Goal: Task Accomplishment & Management: Manage account settings

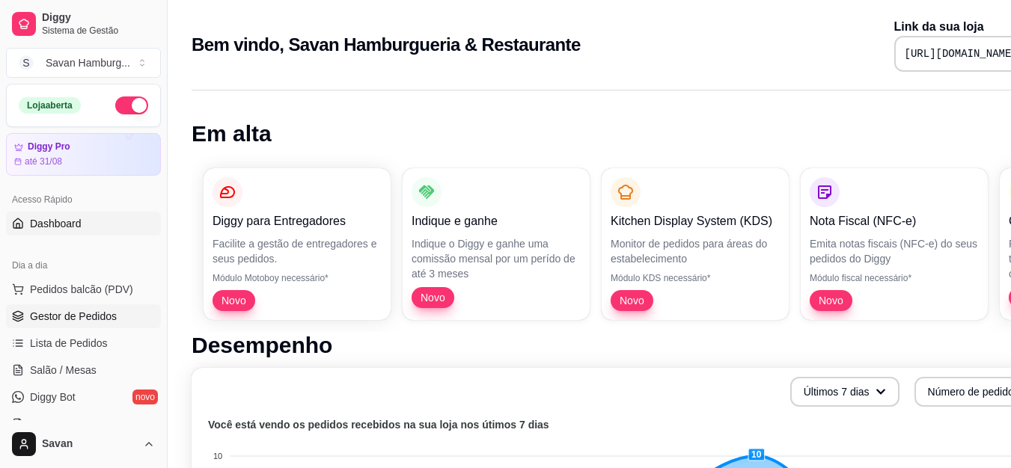
click at [85, 317] on span "Gestor de Pedidos" at bounding box center [73, 316] width 87 height 15
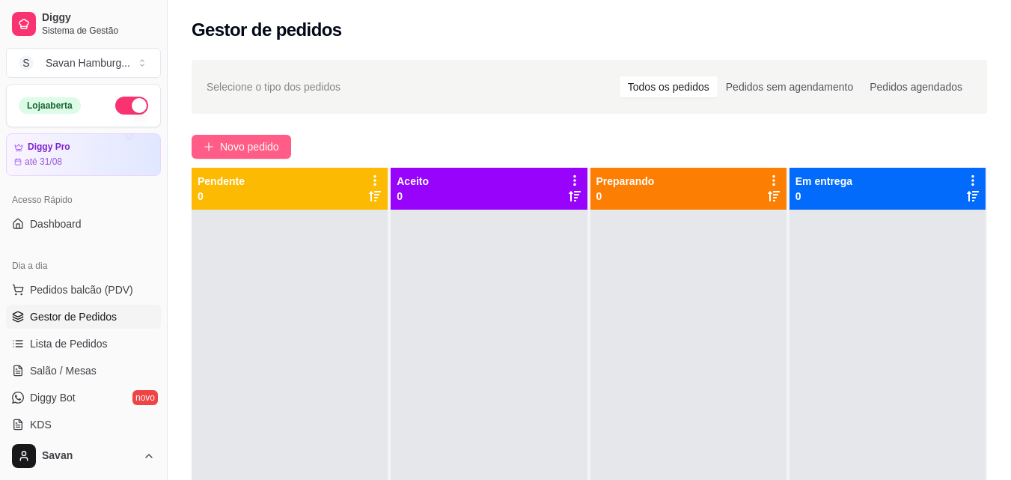
click at [264, 149] on span "Novo pedido" at bounding box center [249, 146] width 59 height 16
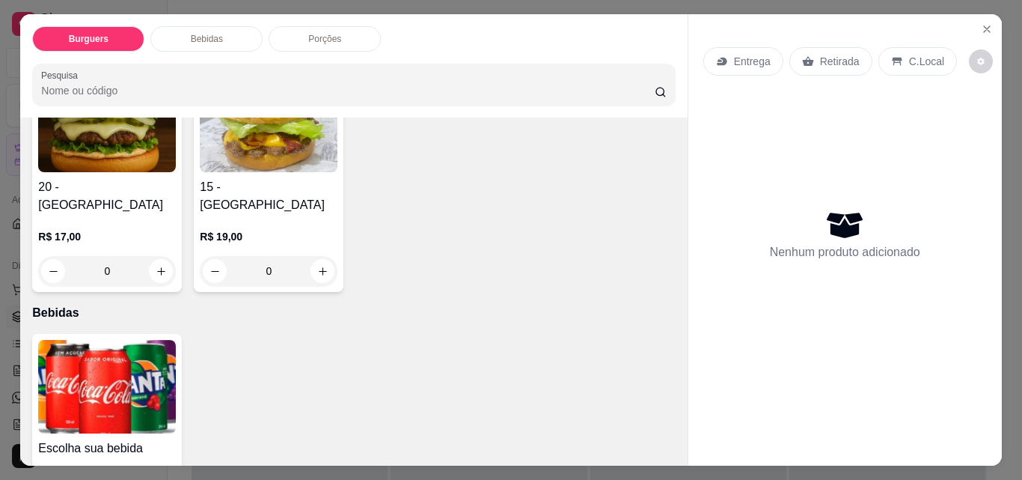
scroll to position [374, 0]
click at [523, 54] on div "0" at bounding box center [592, 39] width 138 height 30
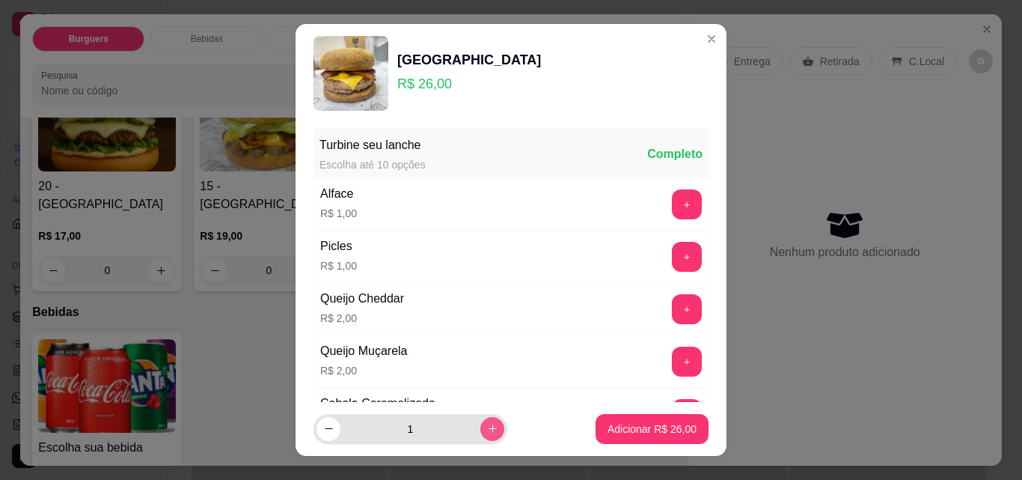
click at [480, 436] on button "increase-product-quantity" at bounding box center [492, 429] width 24 height 24
type input "2"
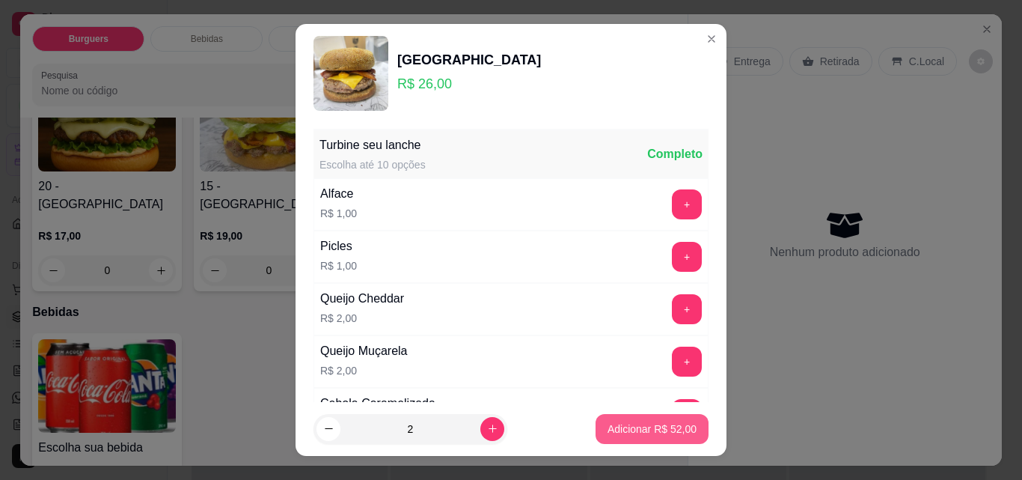
click at [608, 424] on p "Adicionar R$ 52,00" at bounding box center [652, 428] width 89 height 15
type input "2"
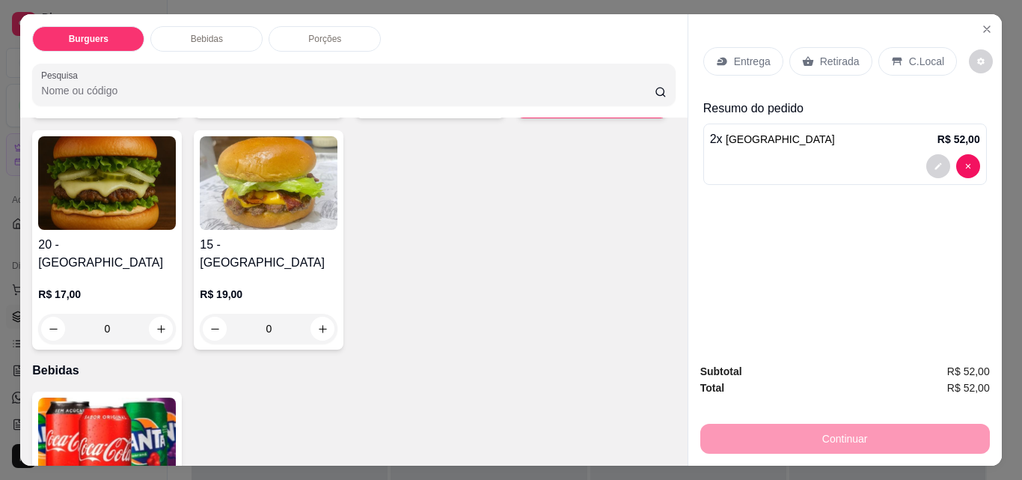
scroll to position [225, 0]
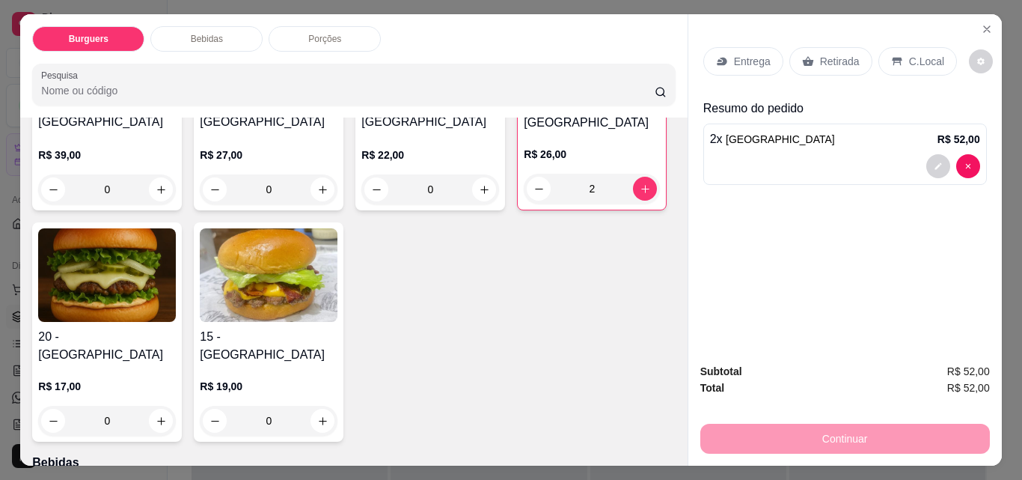
click at [808, 58] on div "Retirada" at bounding box center [831, 61] width 83 height 28
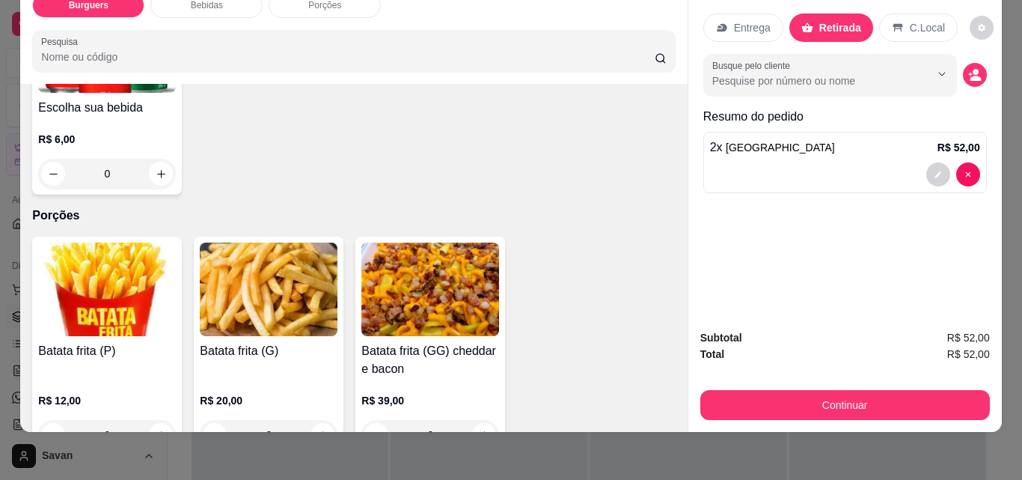
scroll to position [533, 0]
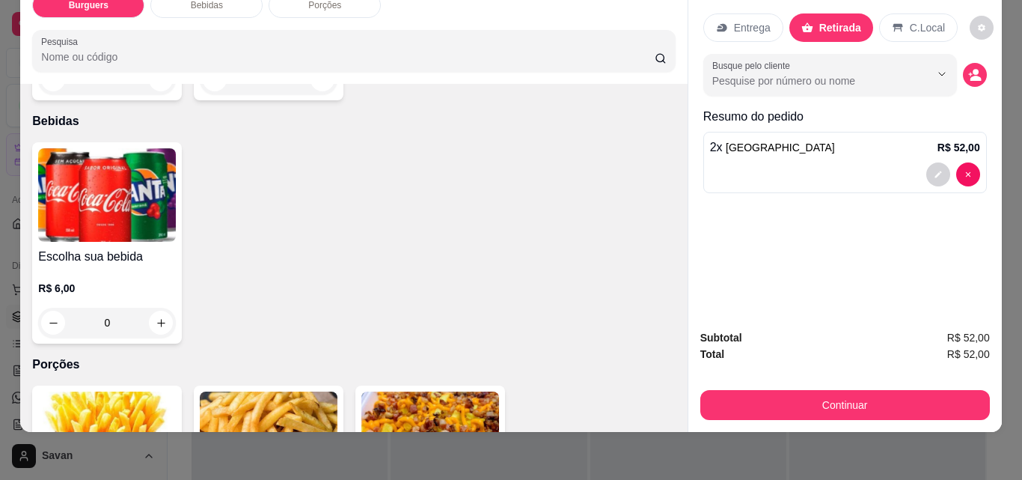
click at [153, 308] on div "0" at bounding box center [107, 323] width 138 height 30
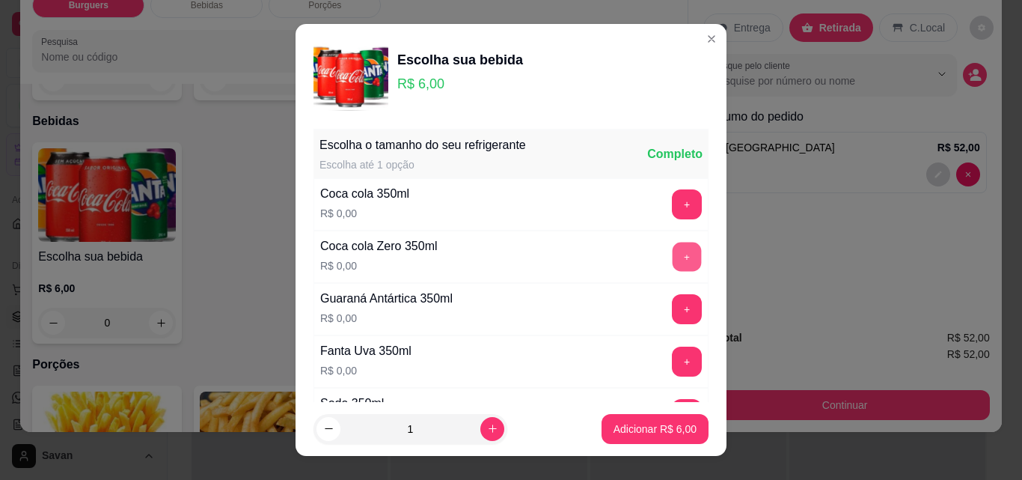
click at [673, 257] on button "+" at bounding box center [687, 256] width 29 height 29
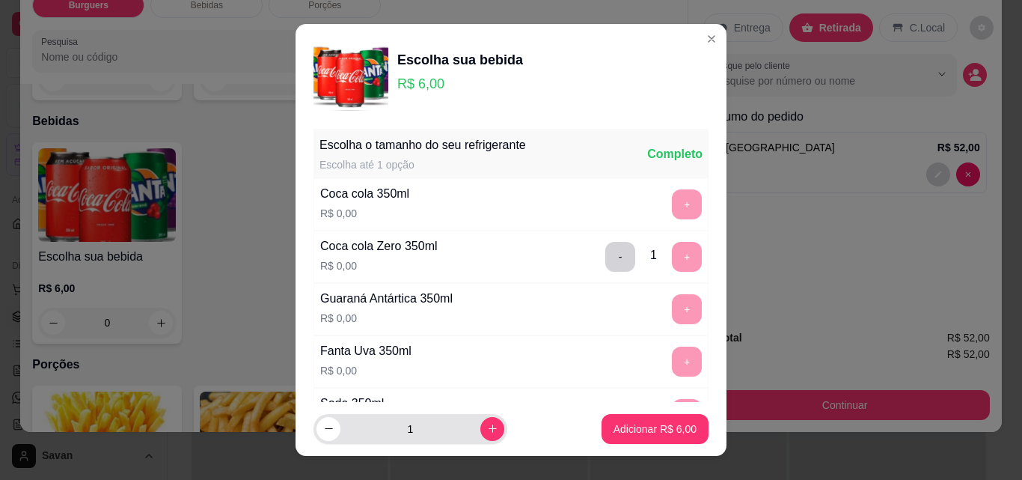
click at [479, 418] on div "1" at bounding box center [411, 429] width 188 height 30
click at [487, 428] on icon "increase-product-quantity" at bounding box center [492, 428] width 11 height 11
type input "2"
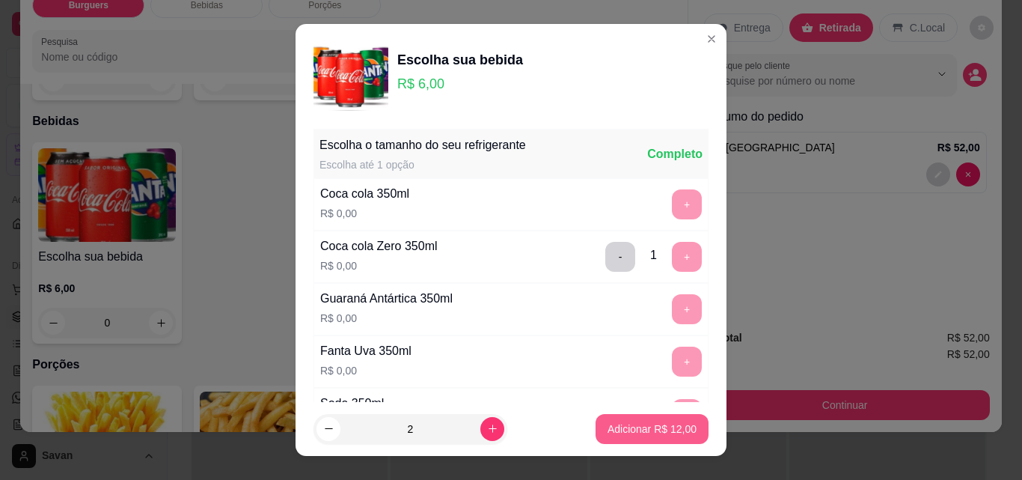
click at [639, 447] on footer "2 Adicionar R$ 12,00" at bounding box center [511, 429] width 431 height 54
click at [634, 437] on button "Adicionar R$ 12,00" at bounding box center [652, 429] width 113 height 30
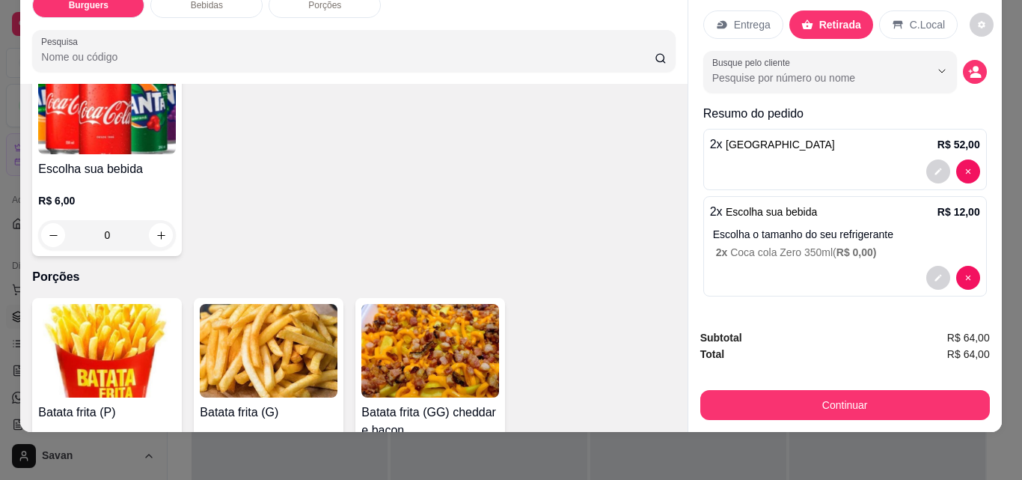
scroll to position [682, 0]
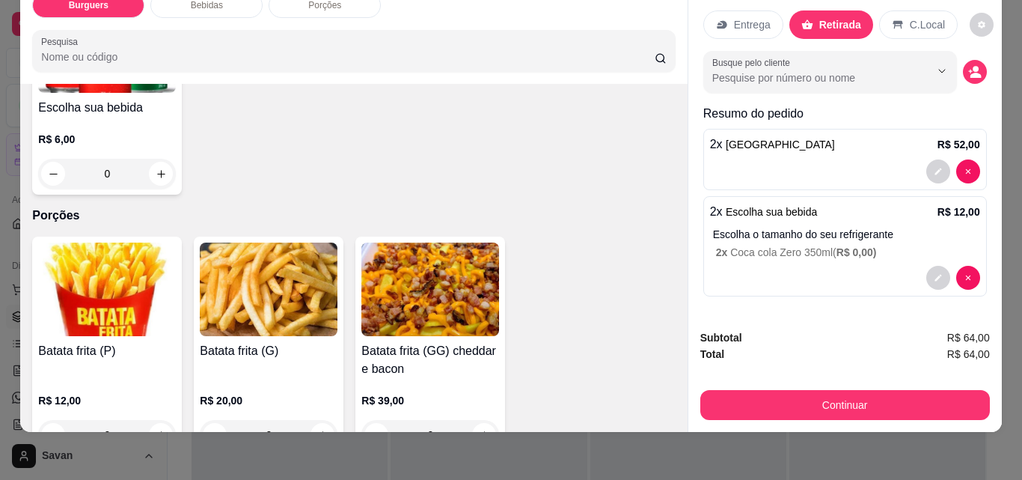
click at [163, 420] on div "0" at bounding box center [107, 435] width 138 height 30
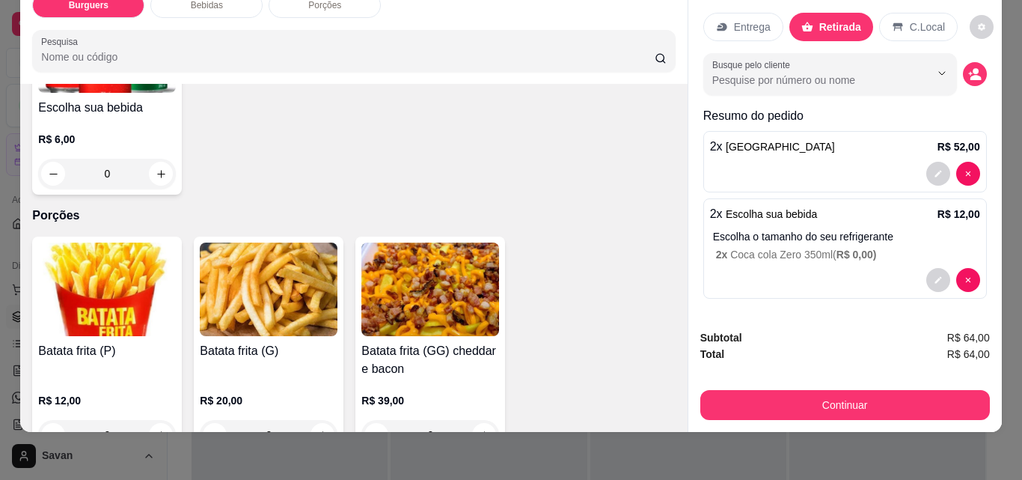
scroll to position [0, 0]
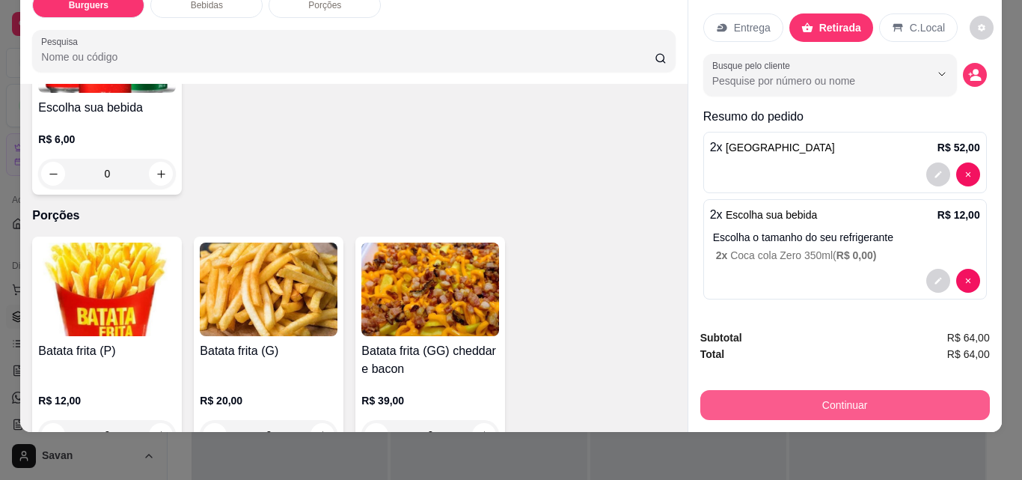
click at [844, 390] on button "Continuar" at bounding box center [845, 405] width 290 height 30
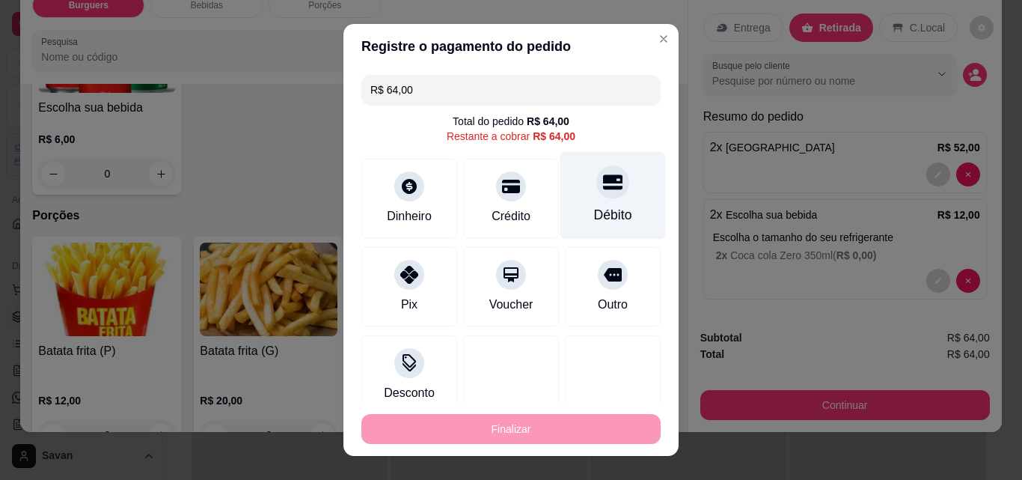
click at [603, 192] on icon at bounding box center [612, 181] width 19 height 19
type input "R$ 0,00"
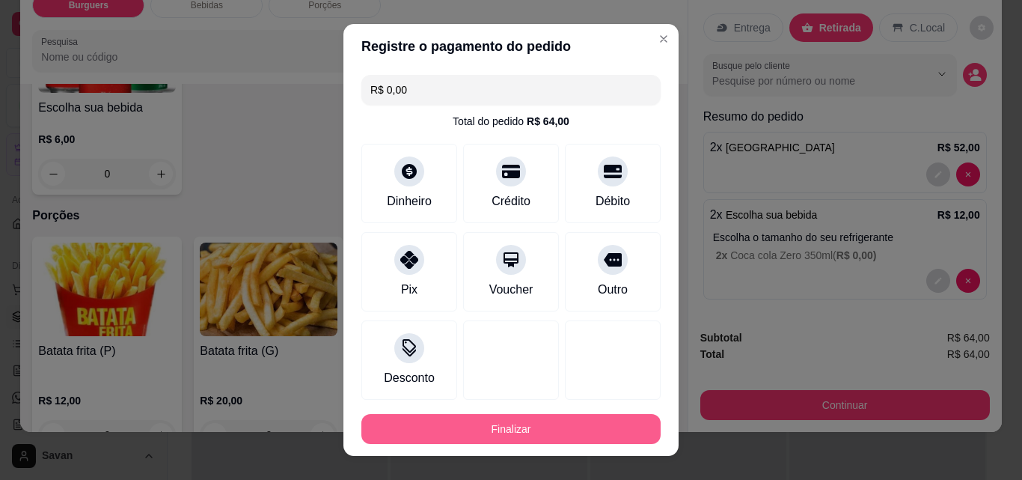
click at [527, 420] on button "Finalizar" at bounding box center [510, 429] width 299 height 30
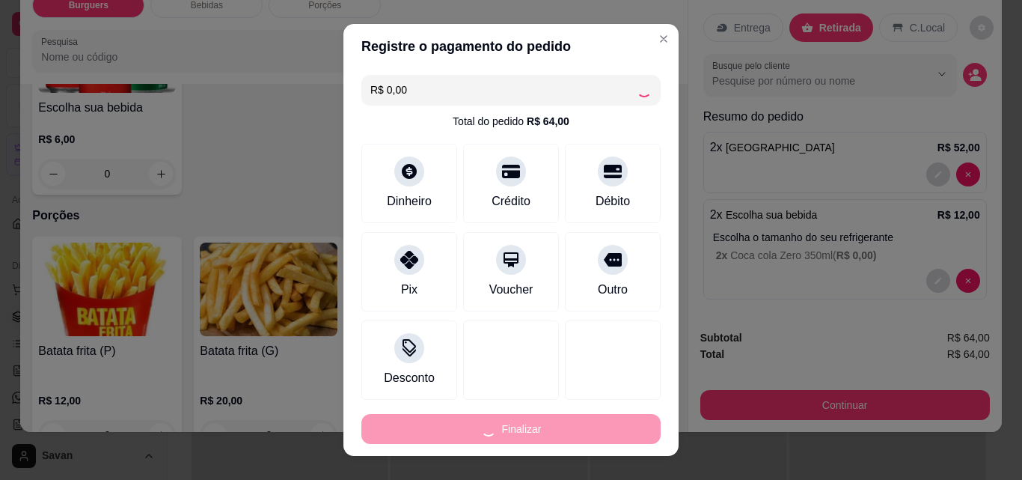
type input "0"
type input "-R$ 64,00"
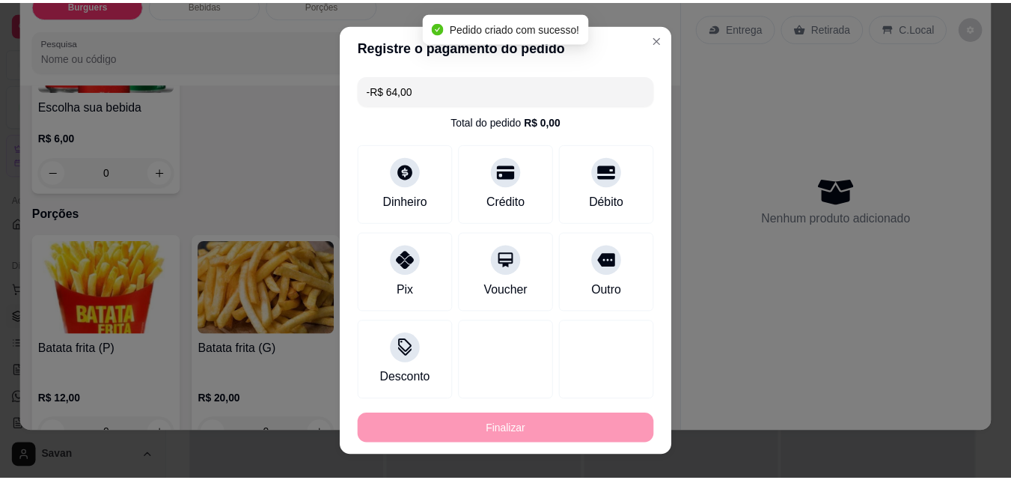
scroll to position [680, 0]
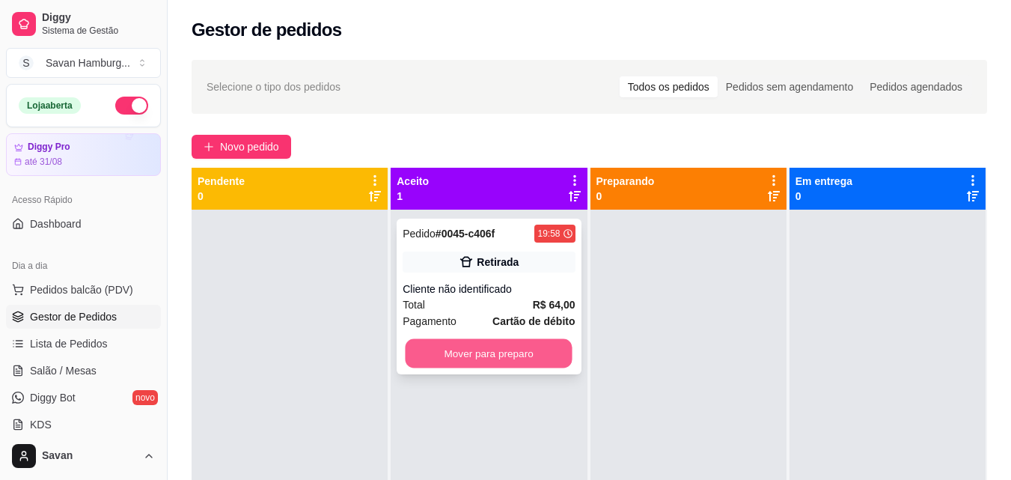
click at [497, 357] on button "Mover para preparo" at bounding box center [489, 353] width 167 height 29
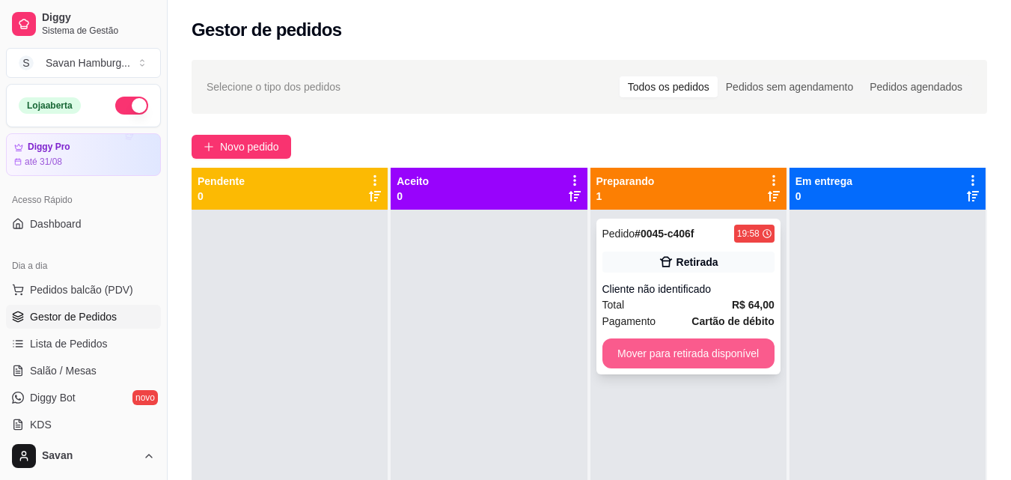
click at [643, 350] on button "Mover para retirada disponível" at bounding box center [688, 353] width 172 height 30
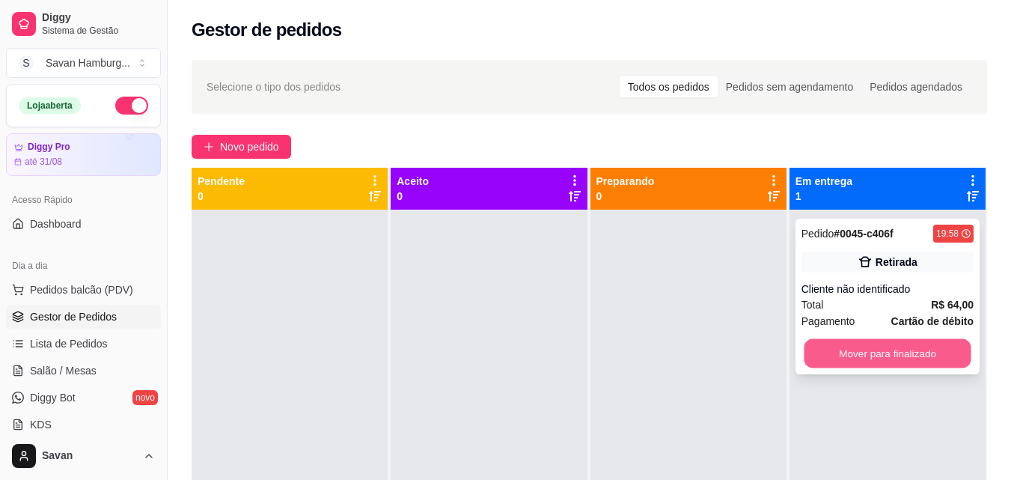
click at [840, 343] on button "Mover para finalizado" at bounding box center [887, 353] width 167 height 29
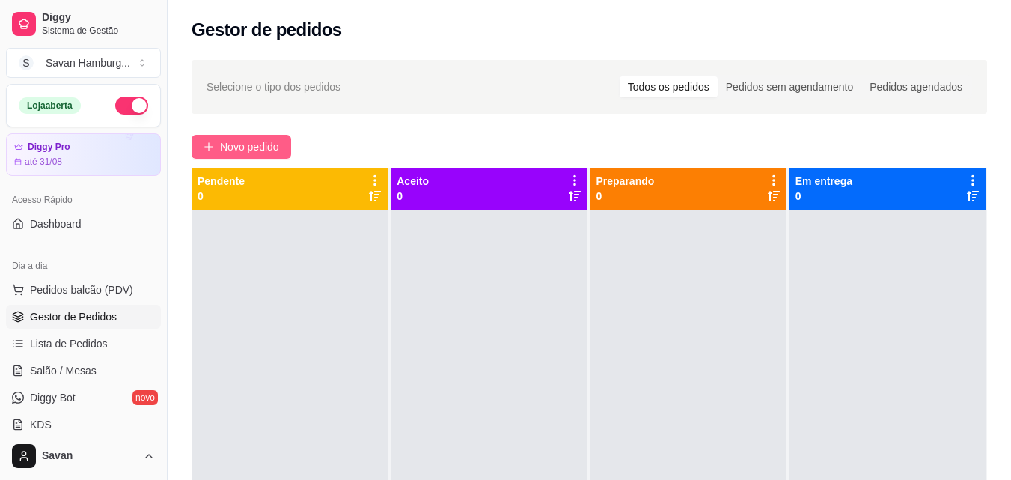
click at [220, 144] on span "Novo pedido" at bounding box center [249, 146] width 59 height 16
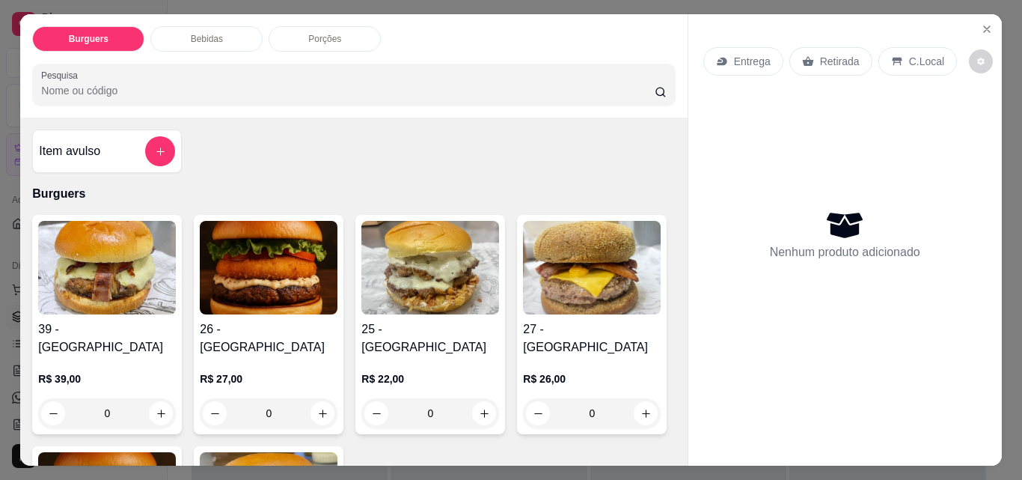
scroll to position [150, 0]
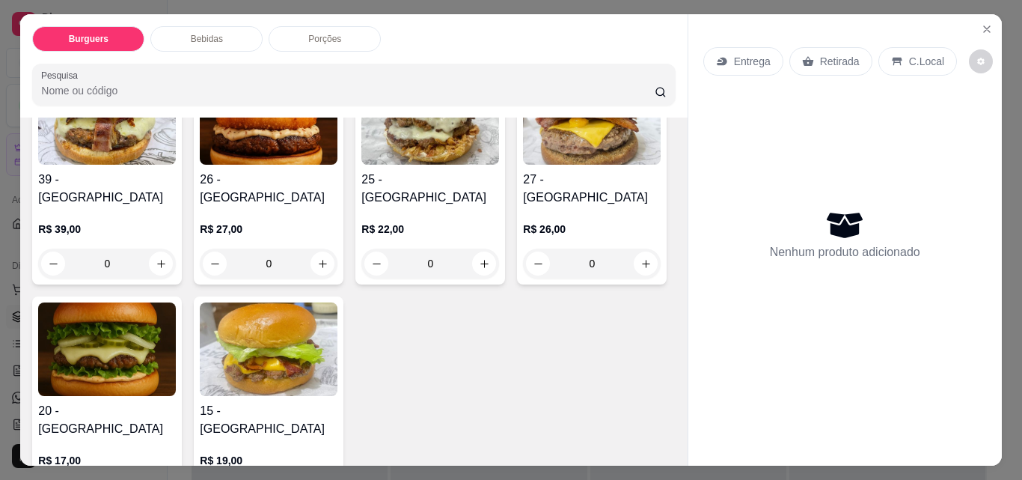
click at [321, 248] on div "0" at bounding box center [269, 263] width 138 height 30
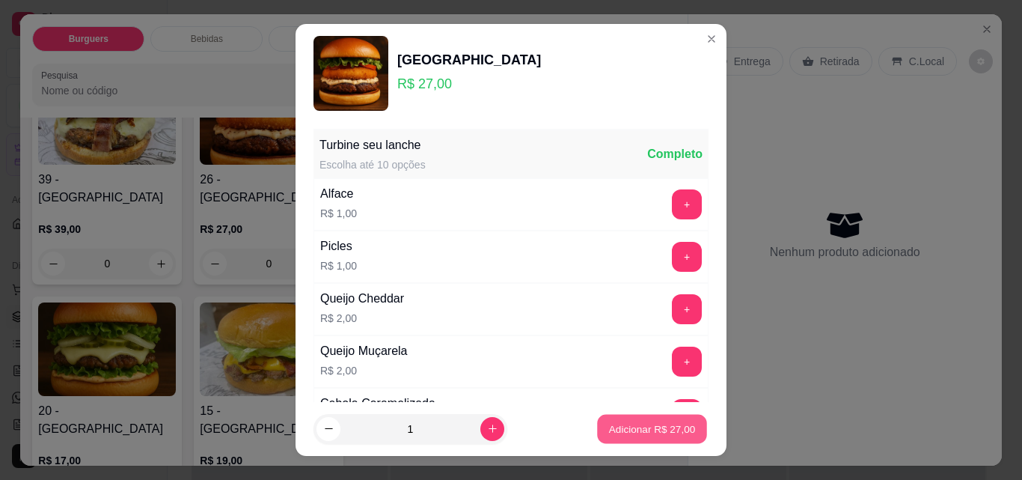
click at [650, 440] on button "Adicionar R$ 27,00" at bounding box center [652, 429] width 110 height 29
type input "1"
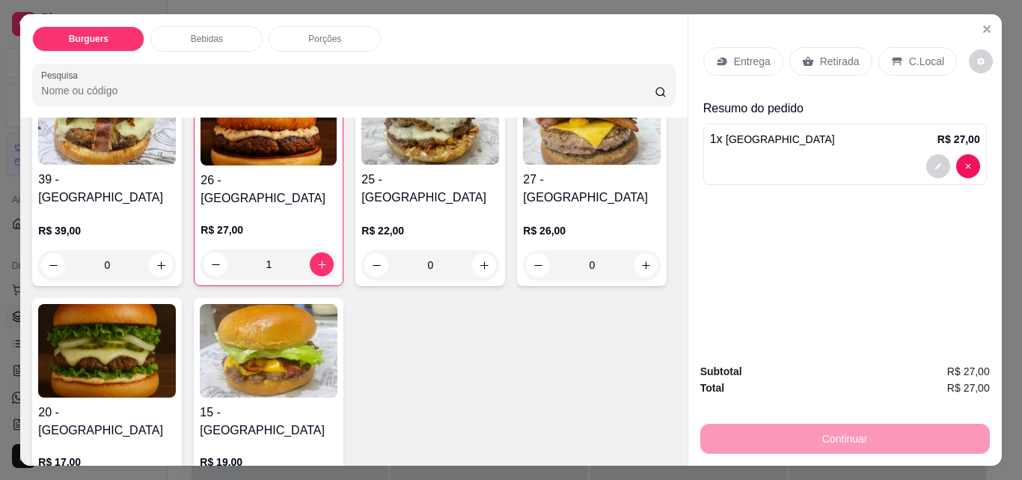
click at [848, 59] on p "Retirada" at bounding box center [840, 61] width 40 height 15
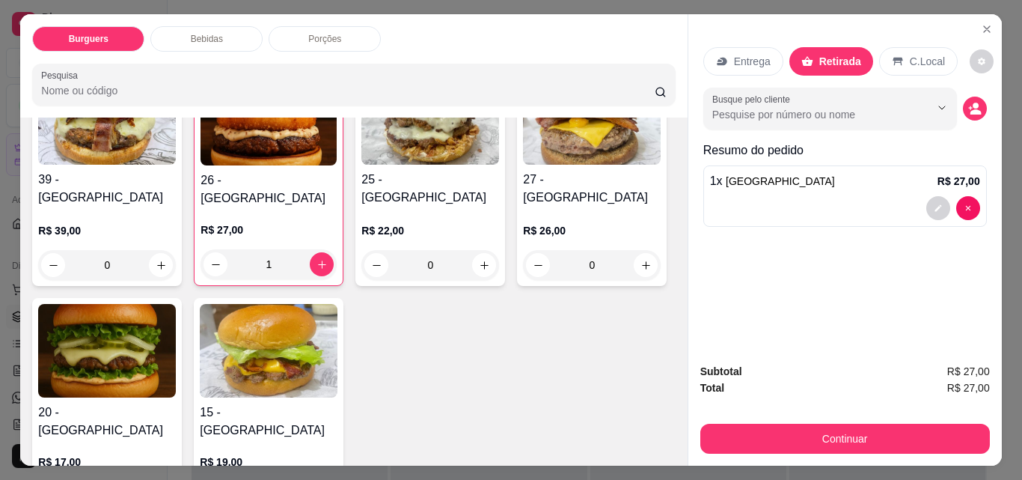
click at [867, 438] on button "Continuar" at bounding box center [845, 439] width 290 height 30
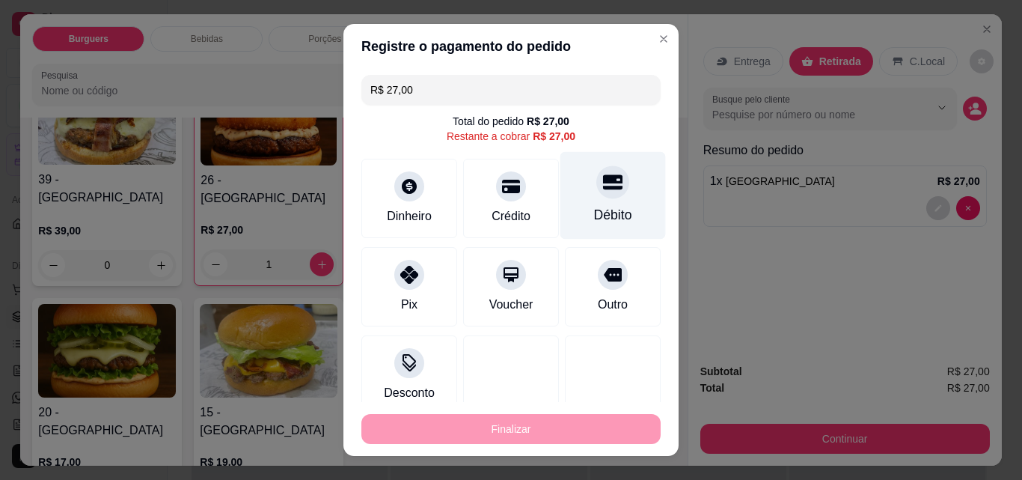
click at [566, 187] on div "Débito" at bounding box center [614, 196] width 106 height 88
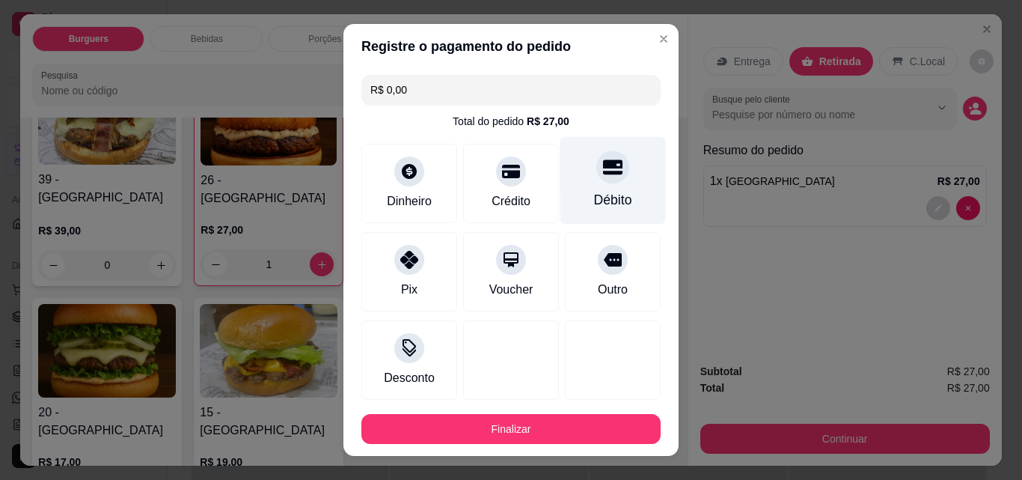
type input "R$ 0,00"
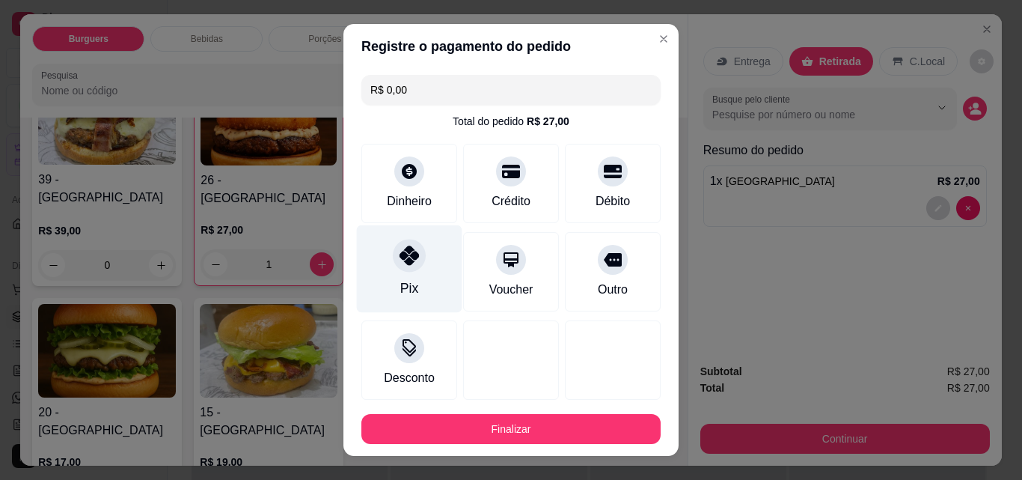
click at [400, 279] on div "Pix" at bounding box center [409, 287] width 18 height 19
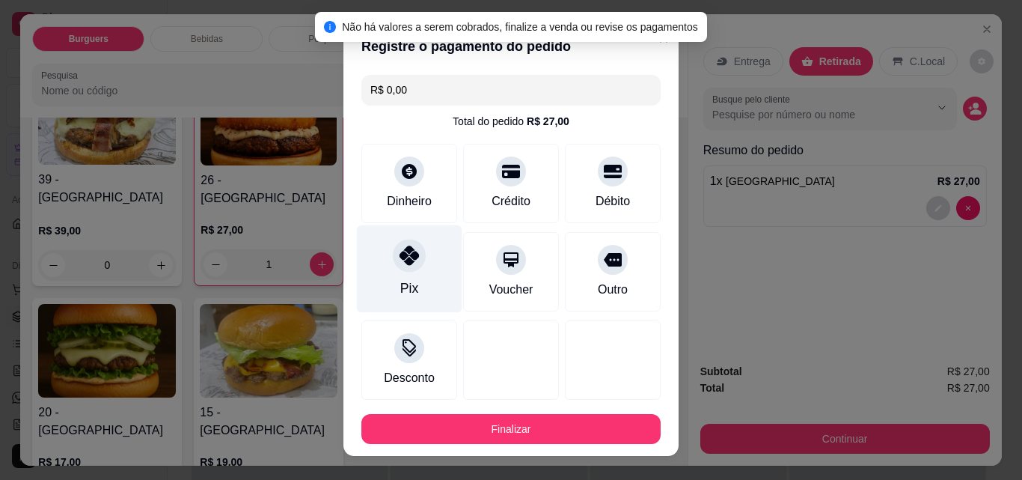
click at [415, 266] on div "Pix" at bounding box center [410, 269] width 106 height 88
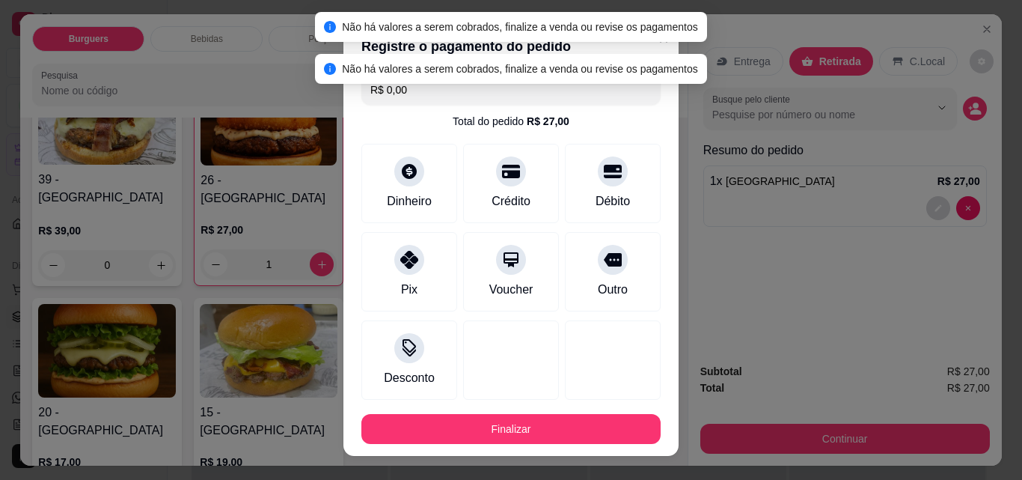
click at [504, 445] on footer "Finalizar" at bounding box center [510, 429] width 335 height 54
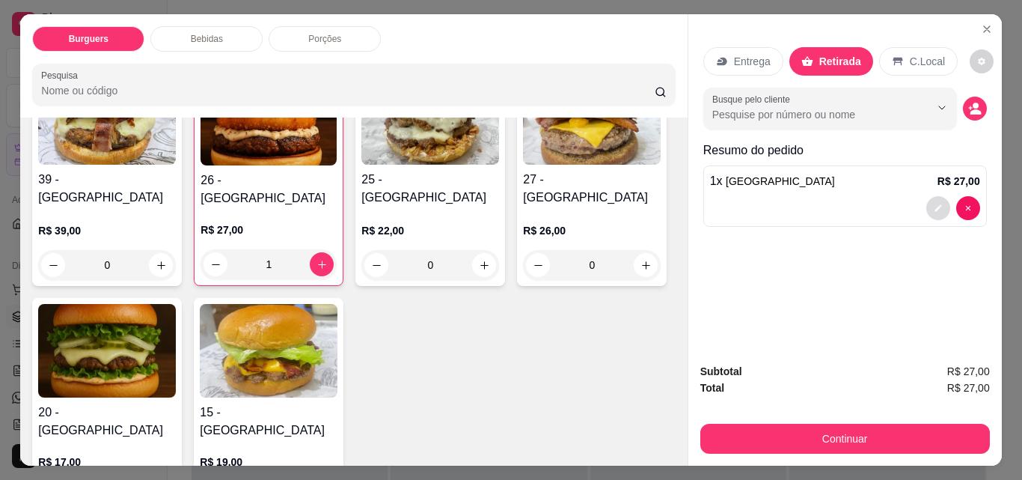
type input "0"
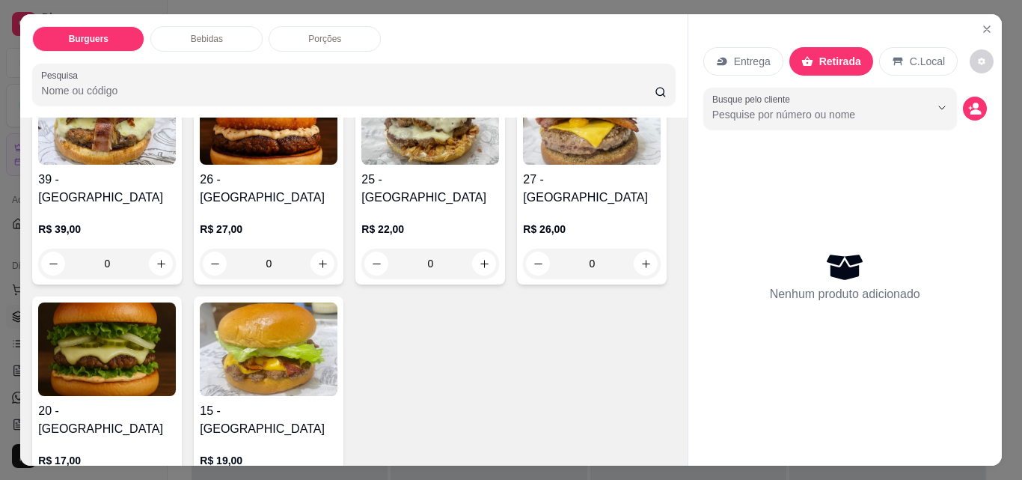
click at [312, 248] on div "0" at bounding box center [269, 263] width 138 height 30
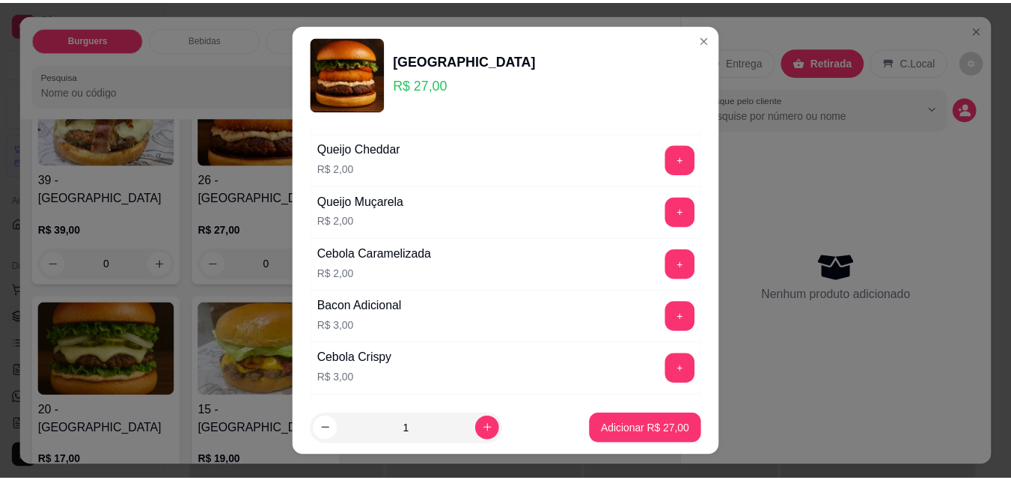
scroll to position [225, 0]
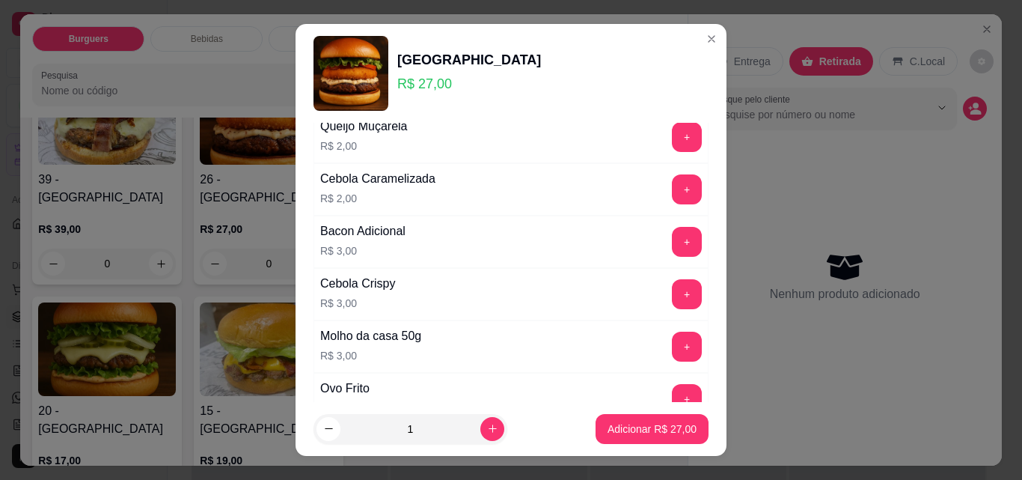
click at [672, 239] on button "+" at bounding box center [687, 242] width 30 height 30
click at [641, 432] on p "Adicionar R$ 30,00" at bounding box center [652, 428] width 89 height 15
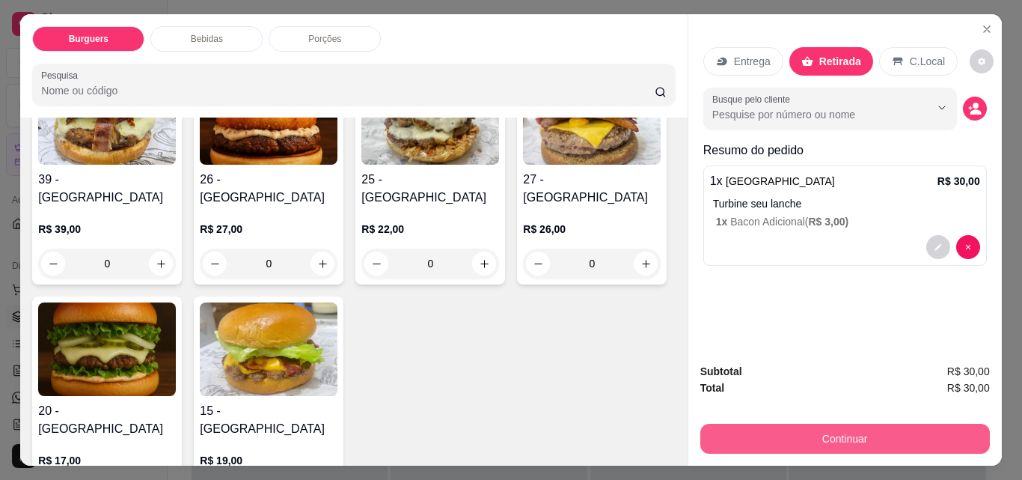
click at [795, 426] on button "Continuar" at bounding box center [845, 439] width 290 height 30
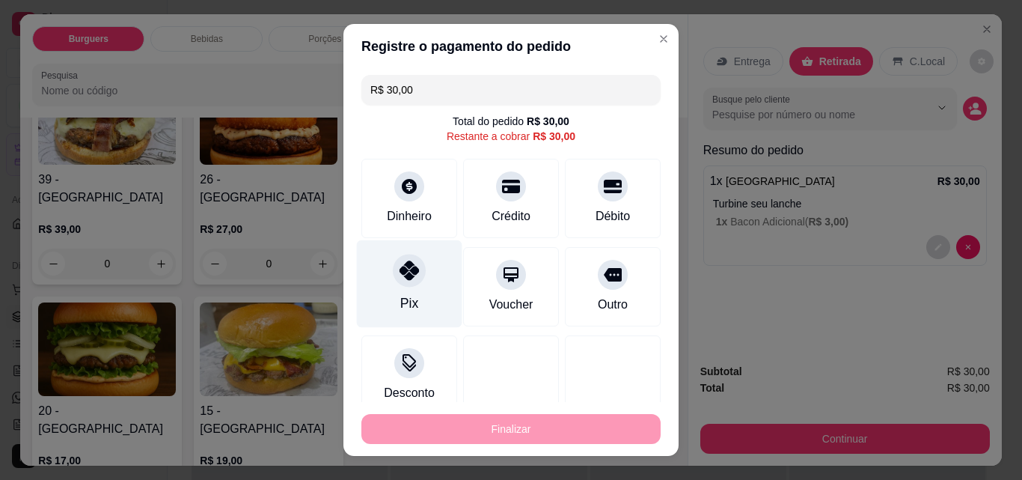
click at [406, 284] on div at bounding box center [409, 270] width 33 height 33
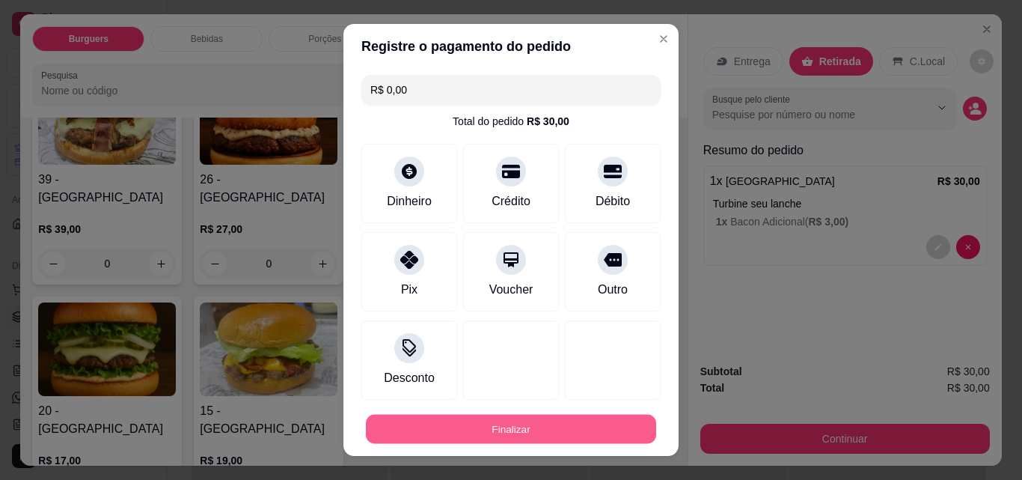
click at [498, 432] on button "Finalizar" at bounding box center [511, 429] width 290 height 29
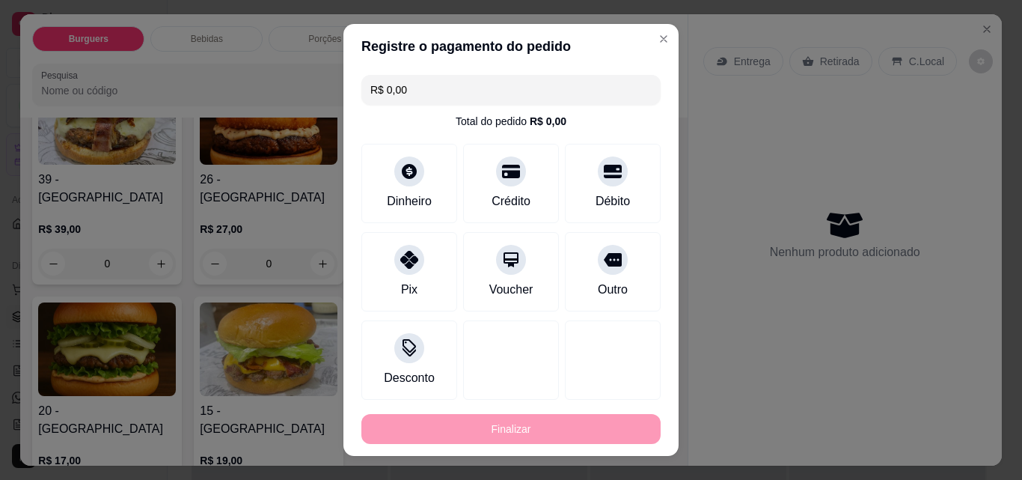
type input "-R$ 30,00"
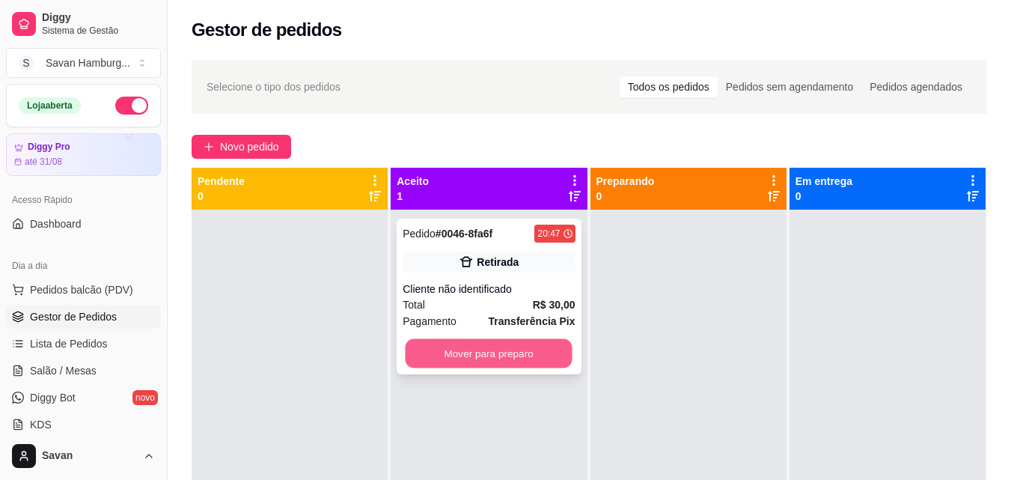
click at [467, 358] on button "Mover para preparo" at bounding box center [489, 353] width 167 height 29
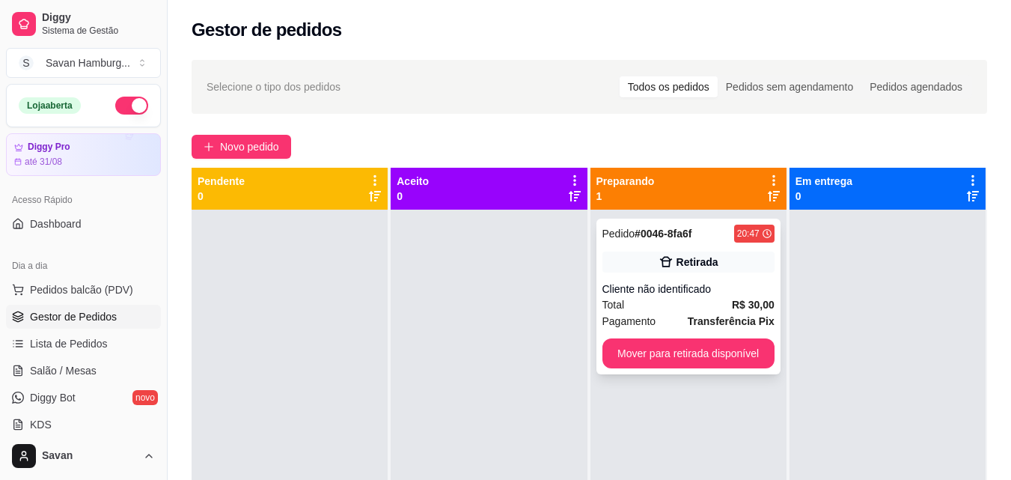
click at [631, 350] on button "Mover para retirada disponível" at bounding box center [688, 353] width 172 height 30
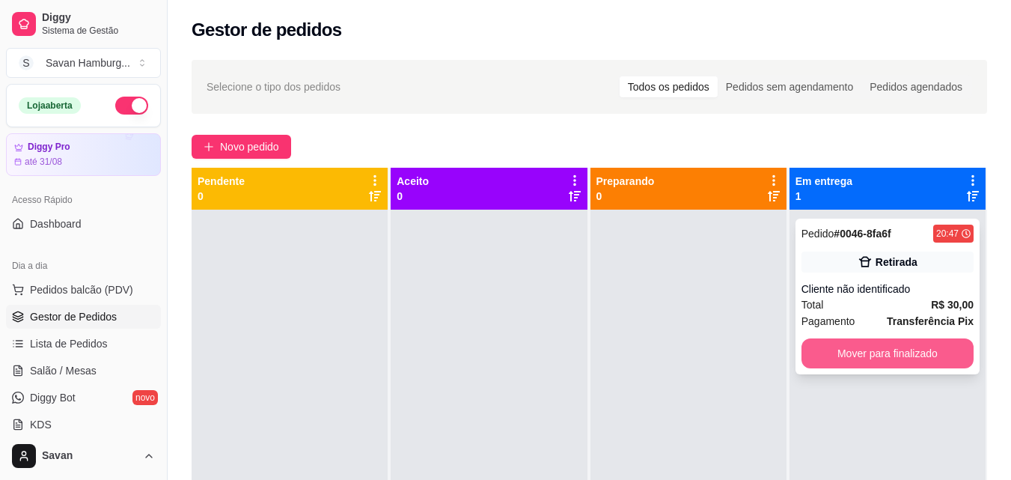
click at [831, 340] on button "Mover para finalizado" at bounding box center [887, 353] width 172 height 30
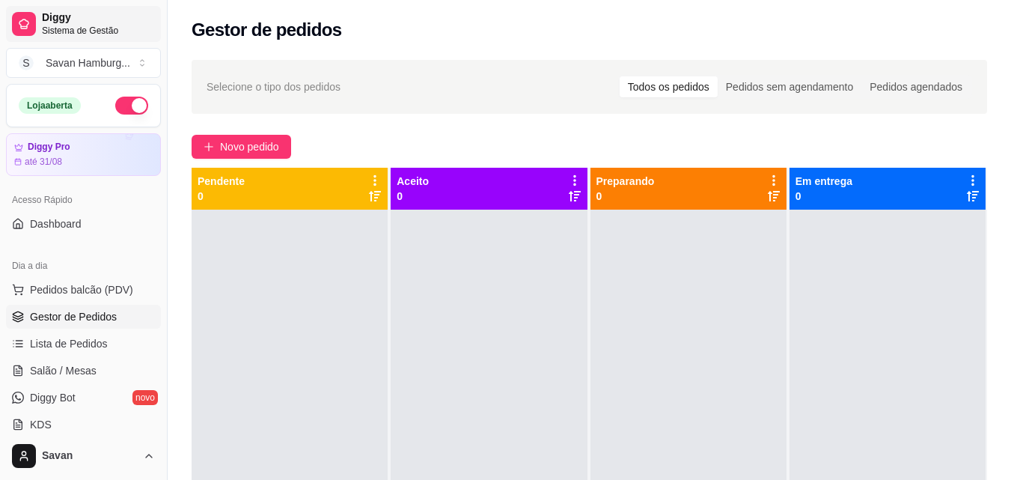
click at [65, 26] on span "Sistema de Gestão" at bounding box center [98, 31] width 113 height 12
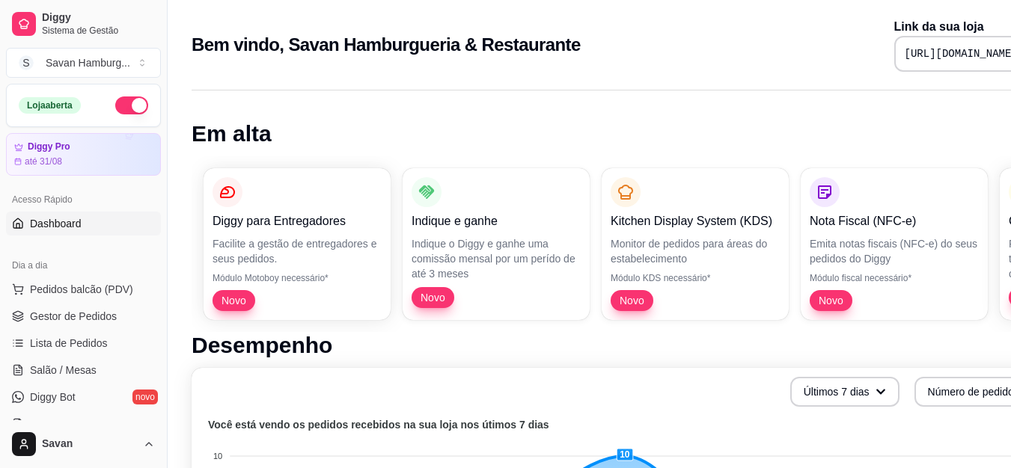
click at [514, 275] on p "Indique o Diggy e ganhe uma comissão mensal por um perído de até 3 meses" at bounding box center [496, 258] width 169 height 45
click at [266, 252] on p "Facilite a gestão de entregadores e seus pedidos." at bounding box center [297, 251] width 169 height 30
